Goal: Task Accomplishment & Management: Use online tool/utility

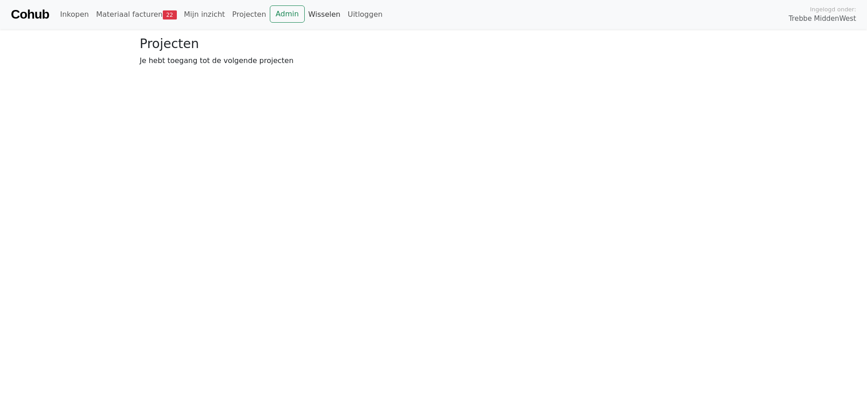
click at [305, 13] on link "Wisselen" at bounding box center [324, 14] width 39 height 18
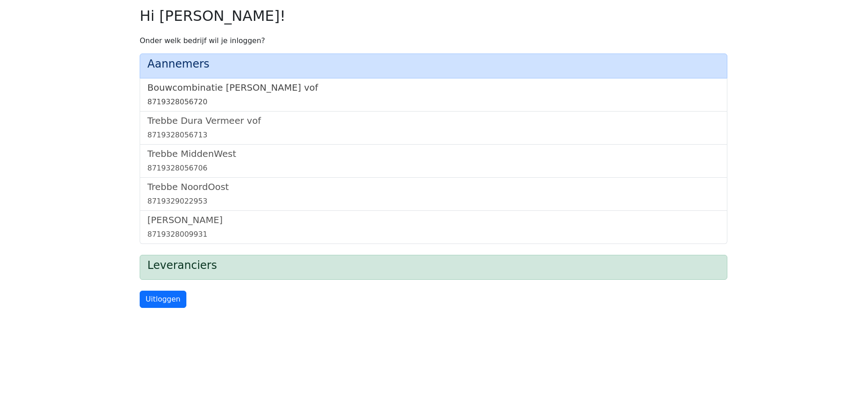
click at [222, 89] on h5 "Bouwcombinatie [PERSON_NAME] vof" at bounding box center [433, 87] width 572 height 11
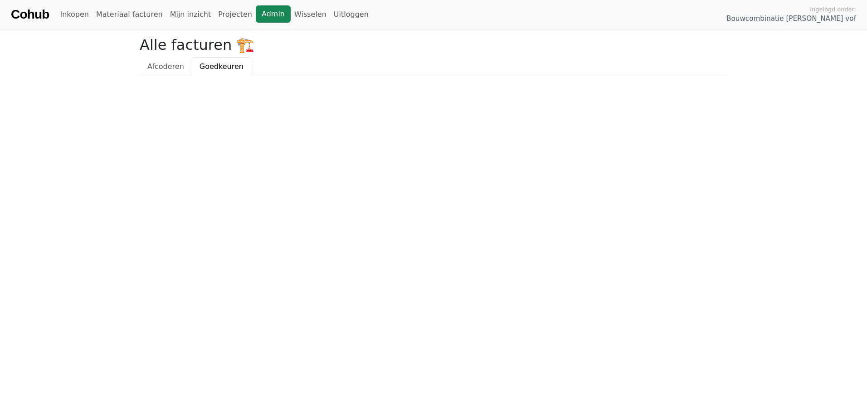
click at [256, 12] on link "Admin" at bounding box center [273, 13] width 35 height 17
click at [295, 13] on link "Wisselen" at bounding box center [310, 14] width 39 height 18
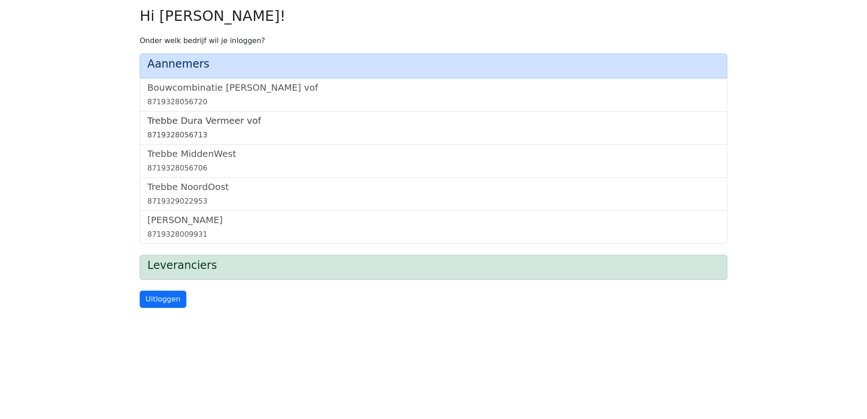
click at [244, 123] on h5 "Trebbe Dura Vermeer vof" at bounding box center [433, 120] width 572 height 11
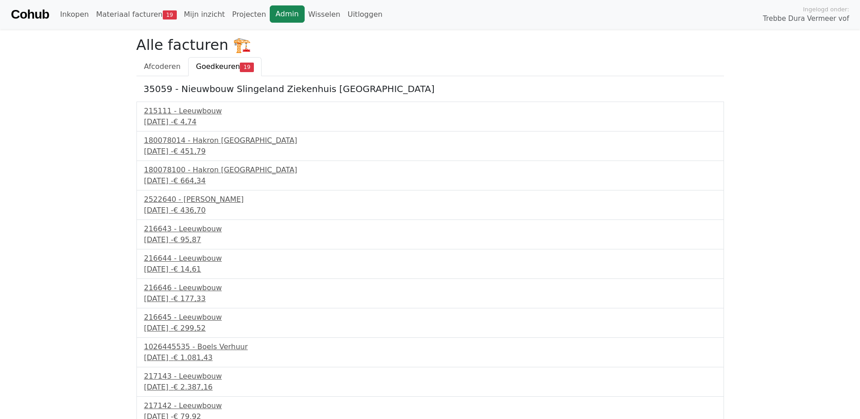
click at [271, 14] on link "Admin" at bounding box center [287, 13] width 35 height 17
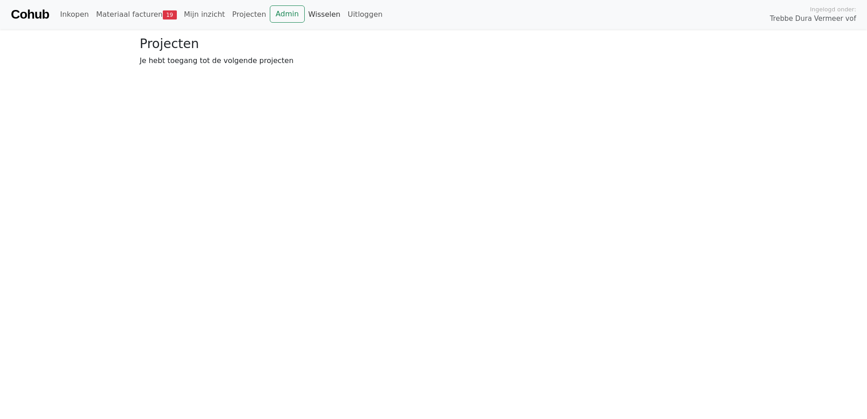
click at [311, 13] on link "Wisselen" at bounding box center [324, 14] width 39 height 18
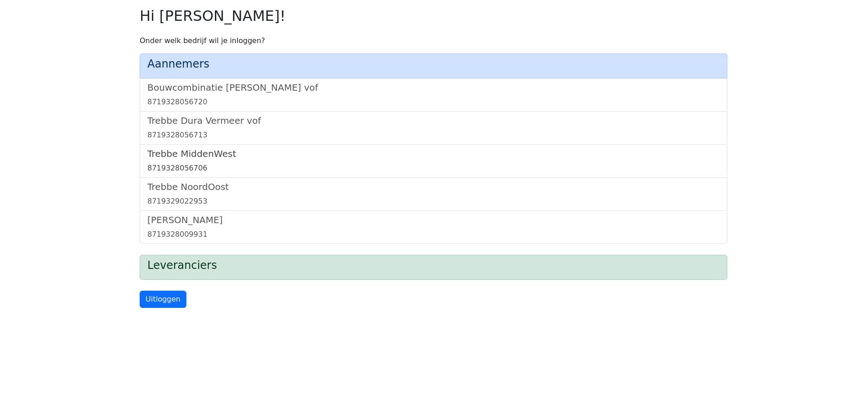
click at [215, 152] on h5 "Trebbe MiddenWest" at bounding box center [433, 153] width 572 height 11
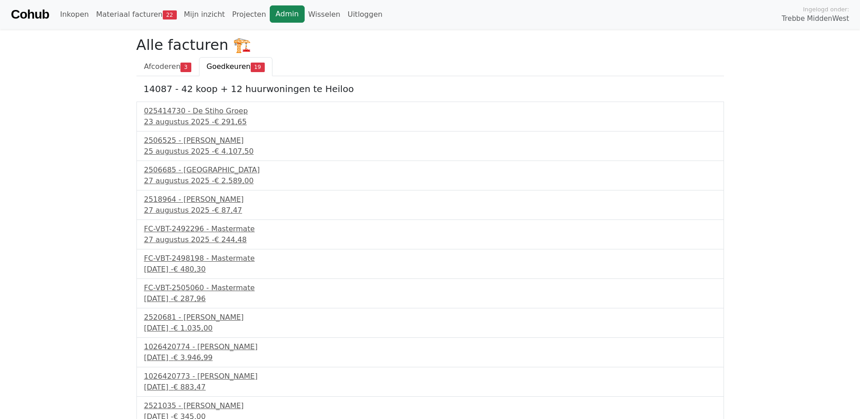
click at [270, 13] on link "Admin" at bounding box center [287, 13] width 35 height 17
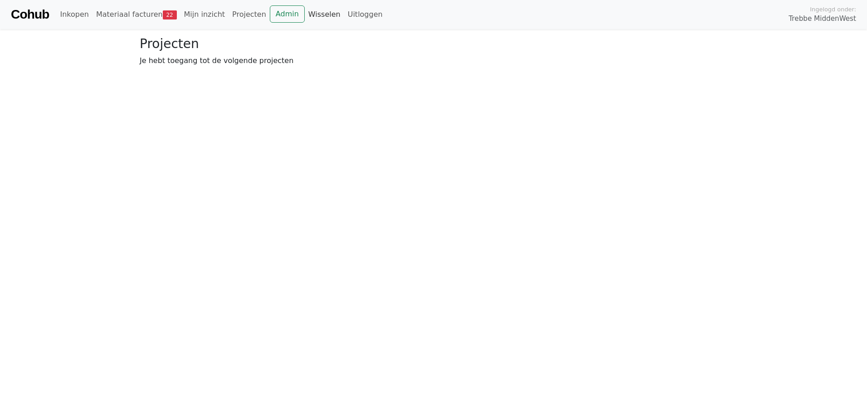
click at [307, 15] on link "Wisselen" at bounding box center [324, 14] width 39 height 18
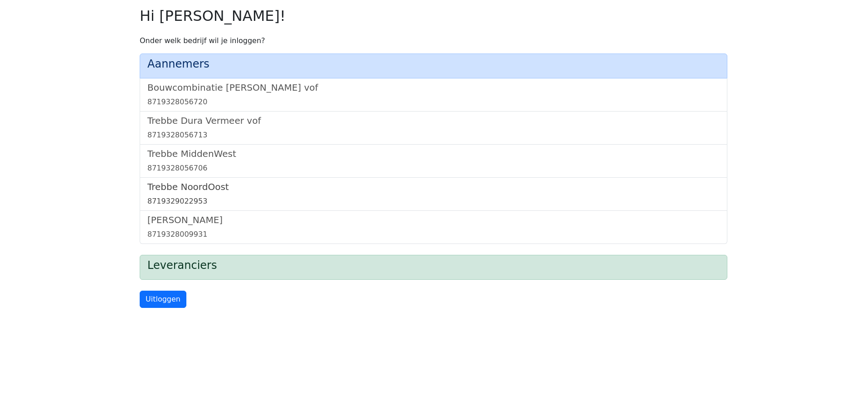
click at [209, 188] on h5 "Trebbe NoordOost" at bounding box center [433, 186] width 572 height 11
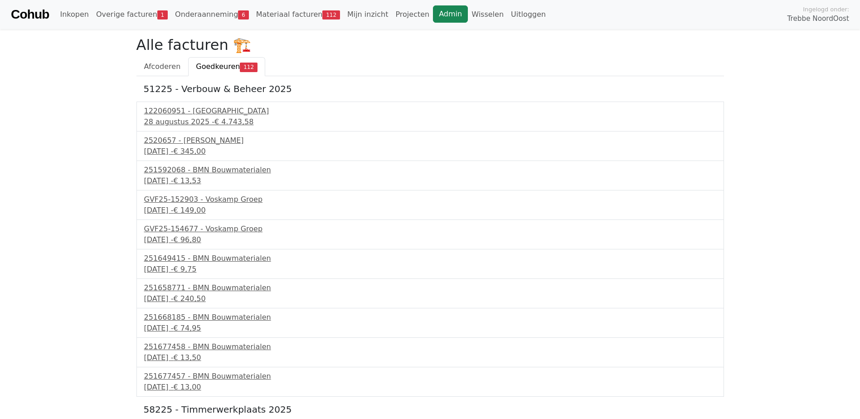
click at [433, 17] on link "Admin" at bounding box center [450, 13] width 35 height 17
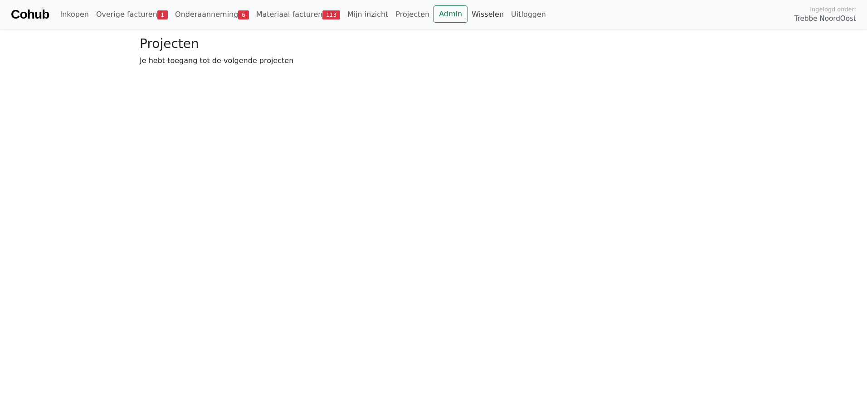
click at [468, 14] on link "Wisselen" at bounding box center [487, 14] width 39 height 18
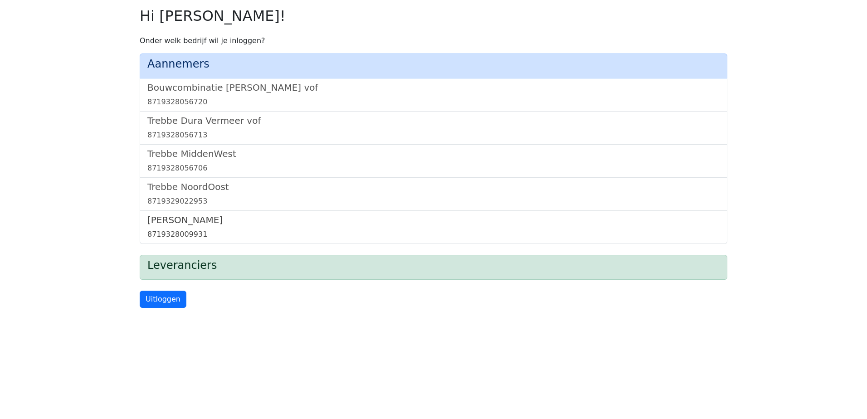
click at [172, 218] on h5 "[PERSON_NAME]" at bounding box center [433, 219] width 572 height 11
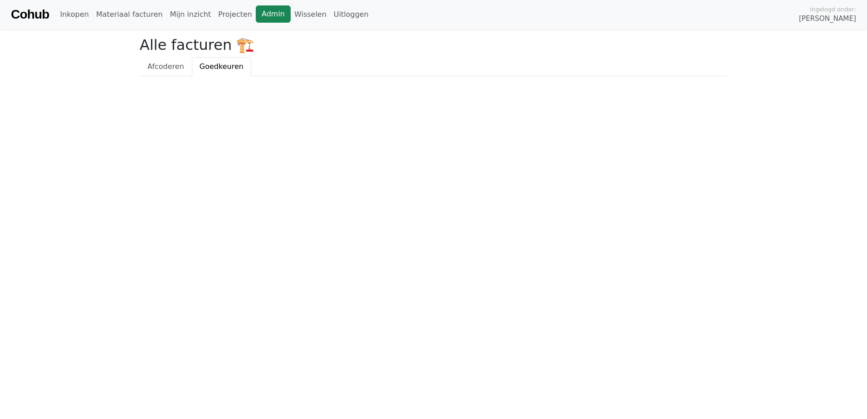
click at [256, 12] on link "Admin" at bounding box center [273, 13] width 35 height 17
click at [291, 18] on link "Wisselen" at bounding box center [310, 14] width 39 height 18
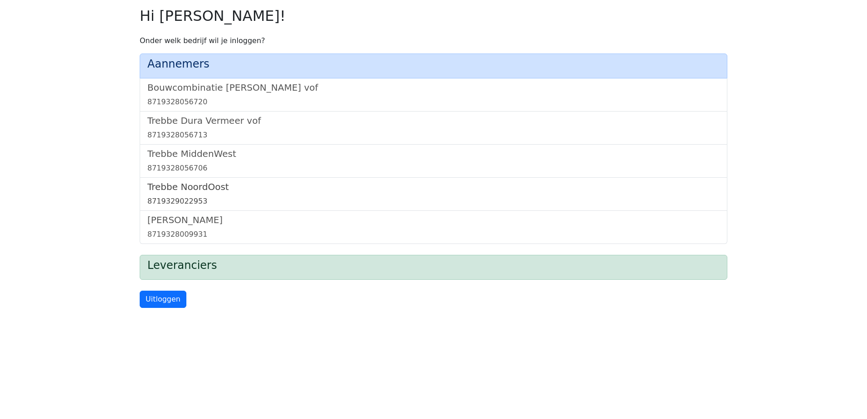
click at [198, 185] on h5 "Trebbe NoordOost" at bounding box center [433, 186] width 572 height 11
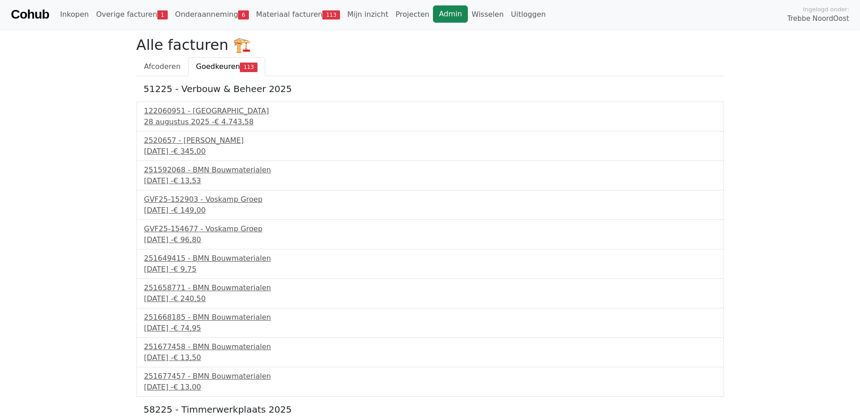
click at [433, 6] on link "Admin" at bounding box center [450, 13] width 35 height 17
